Goal: Task Accomplishment & Management: Complete application form

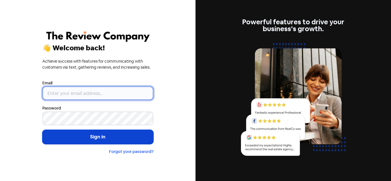
type input "[PERSON_NAME][EMAIL_ADDRESS][DOMAIN_NAME]"
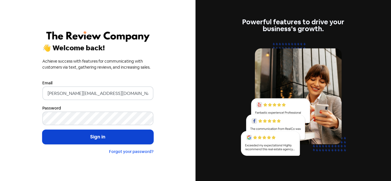
click at [86, 135] on button "Sign in" at bounding box center [97, 137] width 111 height 14
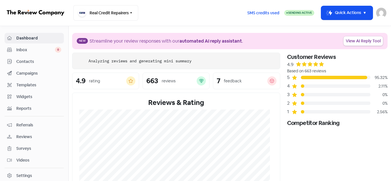
click at [344, 12] on button "Icon For Thunder-move Quick Actions" at bounding box center [346, 13] width 51 height 14
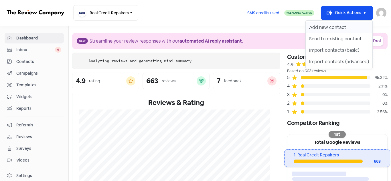
click at [338, 26] on button "Add new contact" at bounding box center [338, 27] width 67 height 11
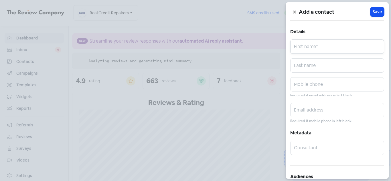
click at [305, 47] on input "text" at bounding box center [337, 46] width 94 height 14
paste input "Glenn Baldock"
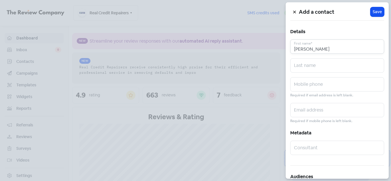
drag, startPoint x: 307, startPoint y: 49, endPoint x: 325, endPoint y: 48, distance: 17.5
click at [325, 48] on input "Glenn Baldock" at bounding box center [337, 46] width 94 height 14
type input "Glenn"
click at [315, 61] on input "text" at bounding box center [337, 65] width 94 height 14
paste input "Baldock"
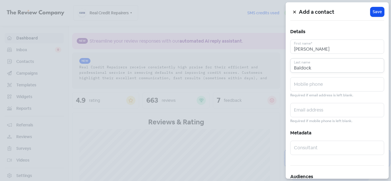
type input "Baldock"
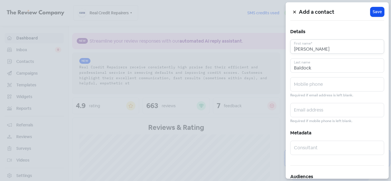
click at [317, 50] on input "Glenn" at bounding box center [337, 46] width 94 height 14
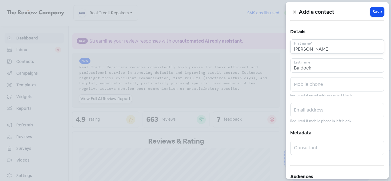
type input "Glenn"
click at [303, 86] on input "text" at bounding box center [337, 84] width 94 height 14
paste input "0411873788"
type input "0411873788"
click at [303, 108] on input "text" at bounding box center [337, 110] width 94 height 14
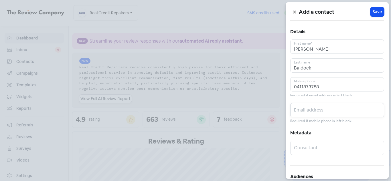
paste input "gtbaldock@gmail.com"
type input "gtbaldock@gmail.com"
click at [376, 11] on span "Save" at bounding box center [376, 12] width 9 height 6
